Goal: Information Seeking & Learning: Learn about a topic

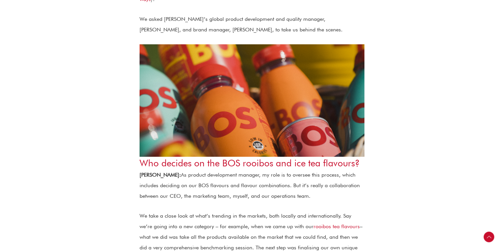
scroll to position [291, 0]
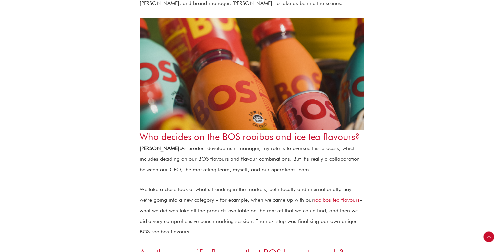
drag, startPoint x: 156, startPoint y: 137, endPoint x: 288, endPoint y: 157, distance: 133.5
click at [288, 157] on p "[PERSON_NAME]: As product development manager, my role is to oversee this proce…" at bounding box center [252, 159] width 225 height 32
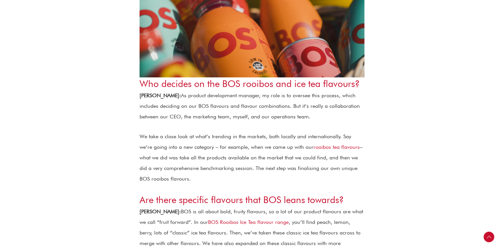
scroll to position [370, 0]
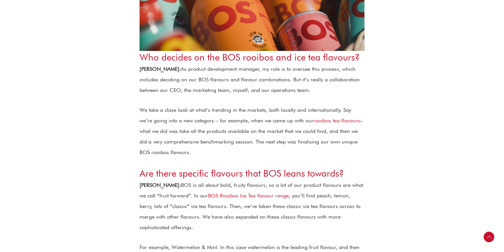
drag, startPoint x: 141, startPoint y: 98, endPoint x: 257, endPoint y: 133, distance: 121.7
click at [265, 136] on p "We take a close look at what’s trending in the markets, both locally and intern…" at bounding box center [252, 131] width 225 height 53
click at [261, 142] on p "We take a close look at what’s trending in the markets, both locally and intern…" at bounding box center [252, 131] width 225 height 53
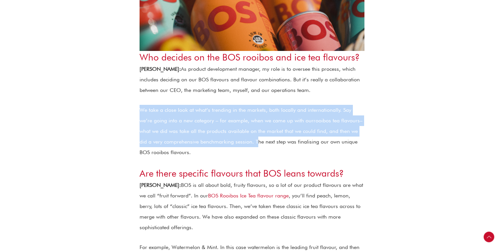
drag, startPoint x: 140, startPoint y: 99, endPoint x: 241, endPoint y: 133, distance: 107.3
click at [241, 133] on p "We take a close look at what’s trending in the markets, both locally and intern…" at bounding box center [252, 131] width 225 height 53
copy p "We take a close look at what’s trending in the markets, both locally and intern…"
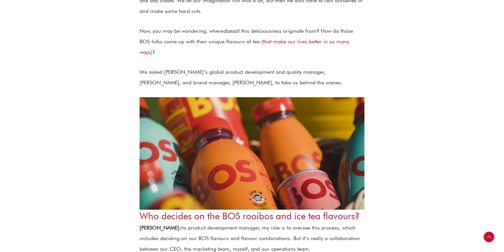
scroll to position [291, 0]
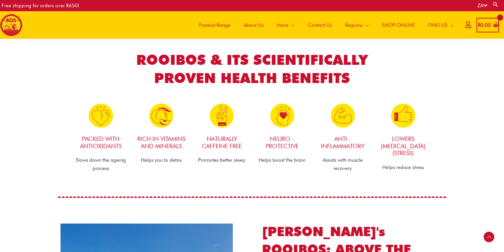
scroll to position [312, 0]
